Goal: Obtain resource: Obtain resource

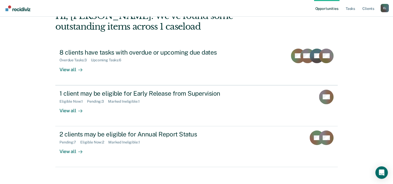
scroll to position [37, 0]
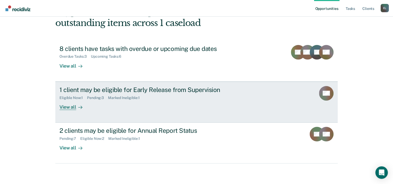
click at [70, 107] on div "View all" at bounding box center [73, 105] width 29 height 10
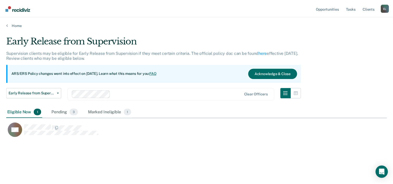
scroll to position [105, 380]
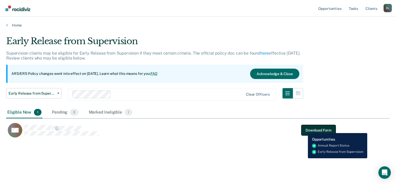
click at [304, 129] on button "Download Form" at bounding box center [319, 130] width 34 height 10
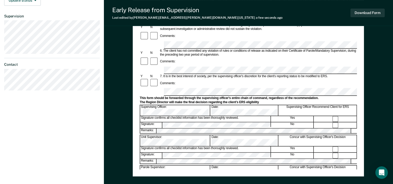
scroll to position [169, 0]
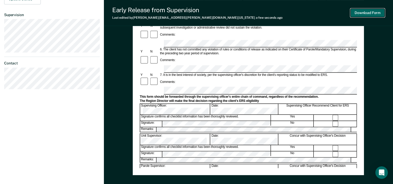
click at [358, 15] on button "Download Form" at bounding box center [367, 13] width 34 height 9
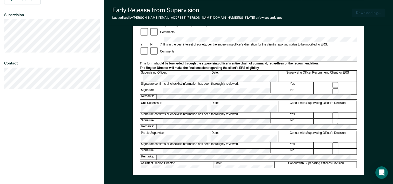
scroll to position [199, 0]
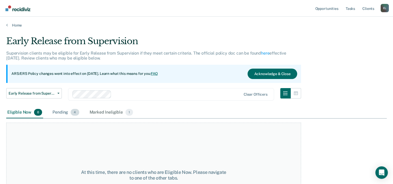
click at [63, 113] on div "Pending 4" at bounding box center [65, 112] width 29 height 11
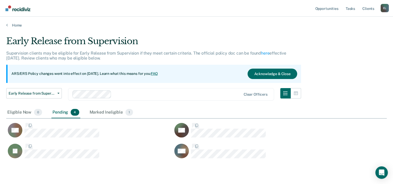
scroll to position [122, 376]
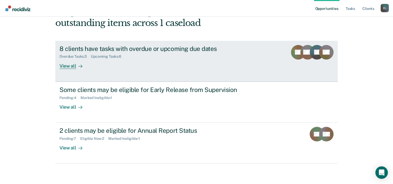
click at [78, 67] on icon at bounding box center [80, 66] width 4 height 4
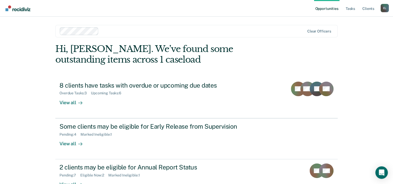
scroll to position [37, 0]
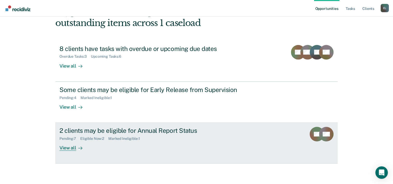
click at [71, 149] on div "View all" at bounding box center [73, 146] width 29 height 10
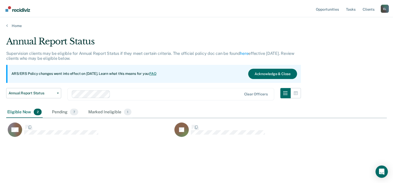
scroll to position [105, 380]
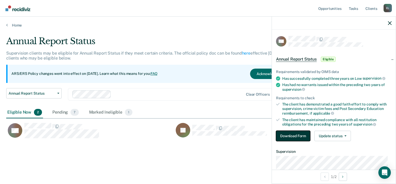
click at [282, 133] on button "Download Form" at bounding box center [293, 135] width 34 height 10
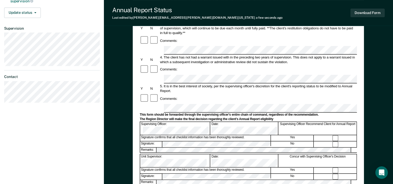
scroll to position [161, 0]
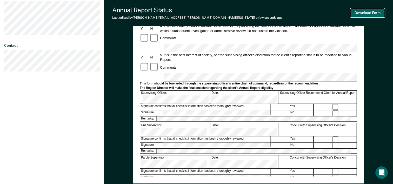
click at [374, 13] on button "Download Form" at bounding box center [367, 13] width 34 height 9
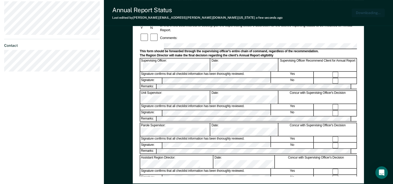
scroll to position [190, 0]
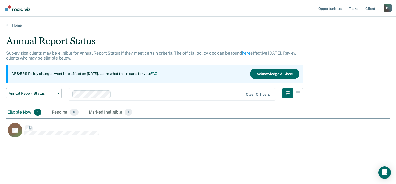
scroll to position [105, 380]
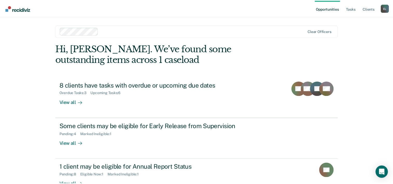
scroll to position [37, 0]
